Goal: Task Accomplishment & Management: Use online tool/utility

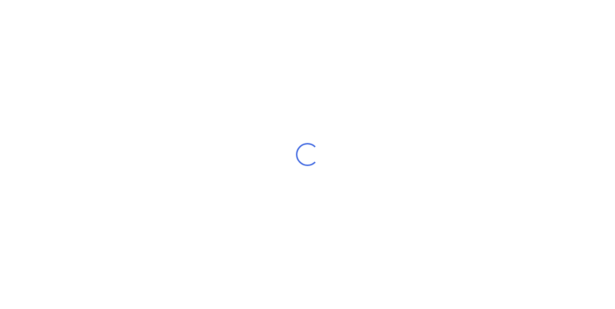
click at [256, 77] on div "Loading..." at bounding box center [307, 154] width 615 height 309
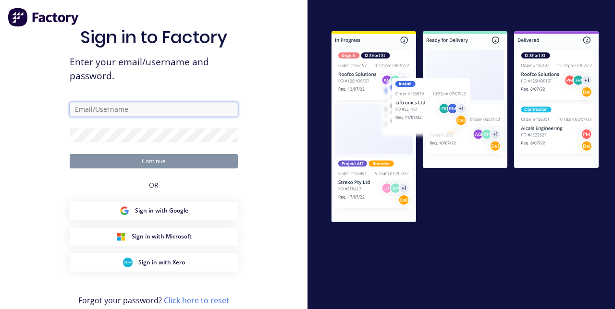
click at [91, 117] on input "text" at bounding box center [154, 109] width 168 height 14
type input "[EMAIL_ADDRESS][DOMAIN_NAME]"
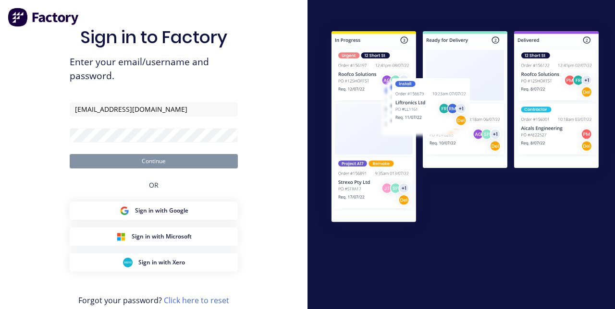
click at [70, 154] on button "Continue" at bounding box center [154, 161] width 168 height 14
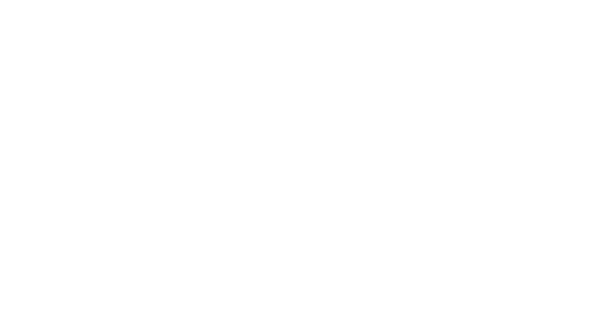
scroll to position [368, 0]
click at [127, 146] on button "Linked Orders" at bounding box center [81, 156] width 91 height 24
click at [127, 138] on button "Tracking" at bounding box center [81, 132] width 91 height 24
click at [404, 39] on div "Clock On Team Member Select... Clock On Cancel" at bounding box center [307, 103] width 192 height 144
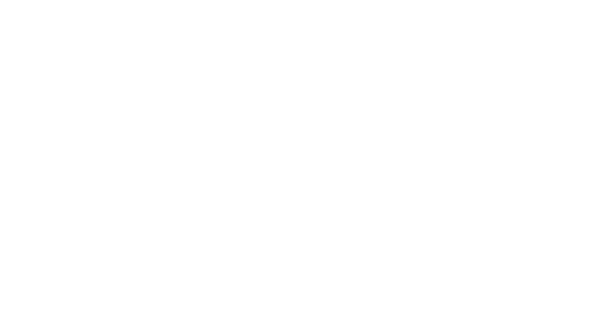
click at [388, 62] on div "Clock On" at bounding box center [307, 66] width 160 height 43
click at [388, 53] on icon at bounding box center [385, 51] width 6 height 8
click at [420, 53] on span "Element 21 Pty Ltd" at bounding box center [385, 53] width 68 height 9
click at [377, 238] on button "button" at bounding box center [371, 239] width 12 height 12
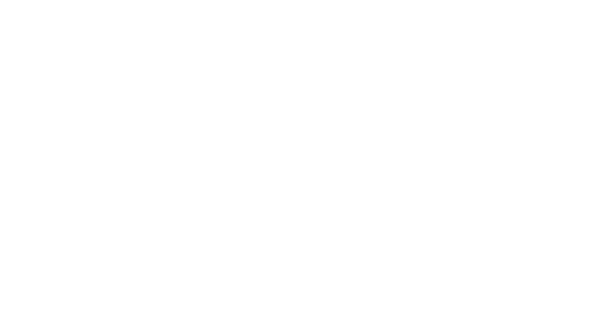
click at [304, 152] on button "Clock On" at bounding box center [277, 152] width 53 height 15
